Goal: Find specific page/section: Find specific page/section

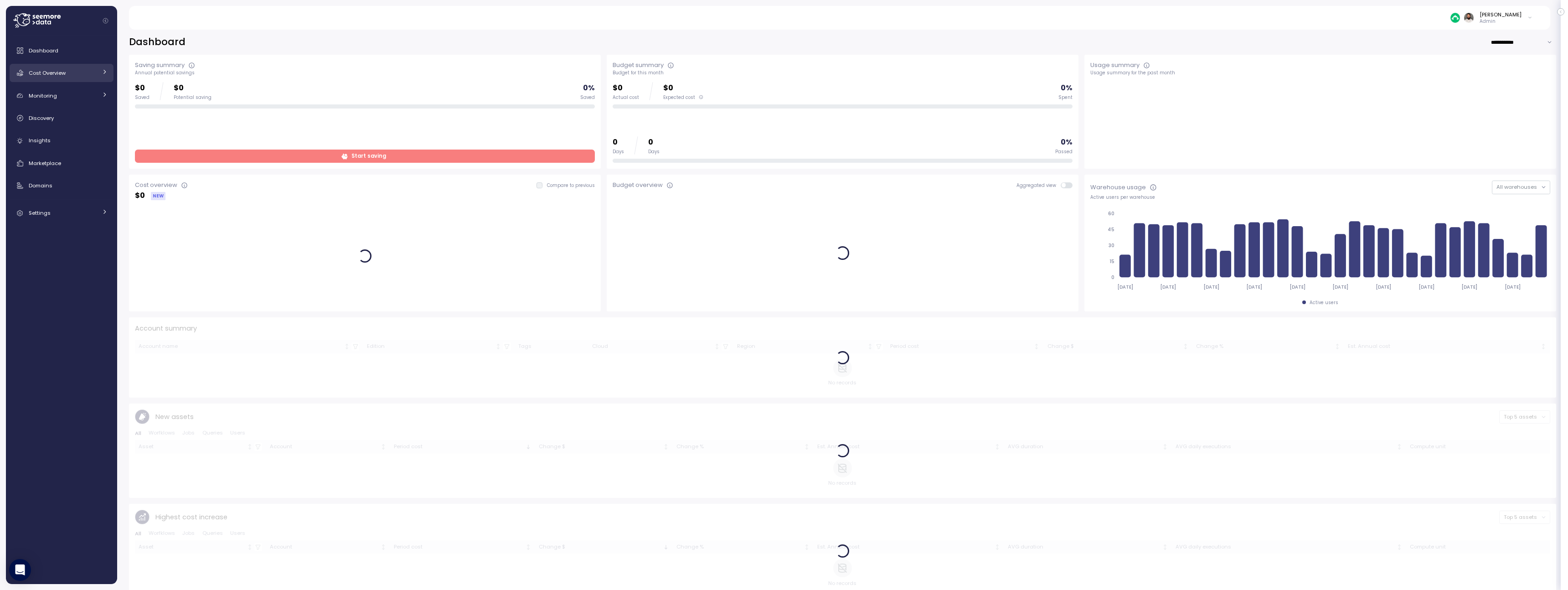
click at [102, 71] on icon at bounding box center [104, 71] width 6 height 6
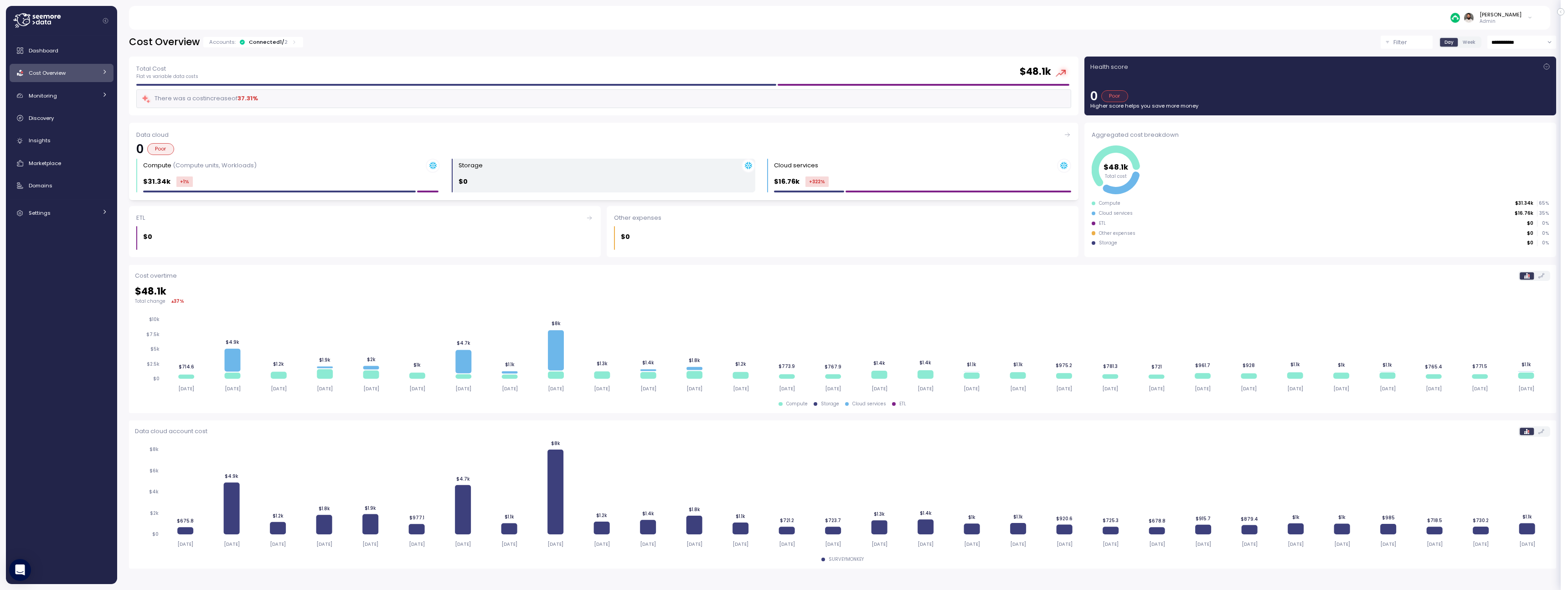
click at [543, 181] on div "$0" at bounding box center [606, 181] width 296 height 10
